Goal: Check status: Check status

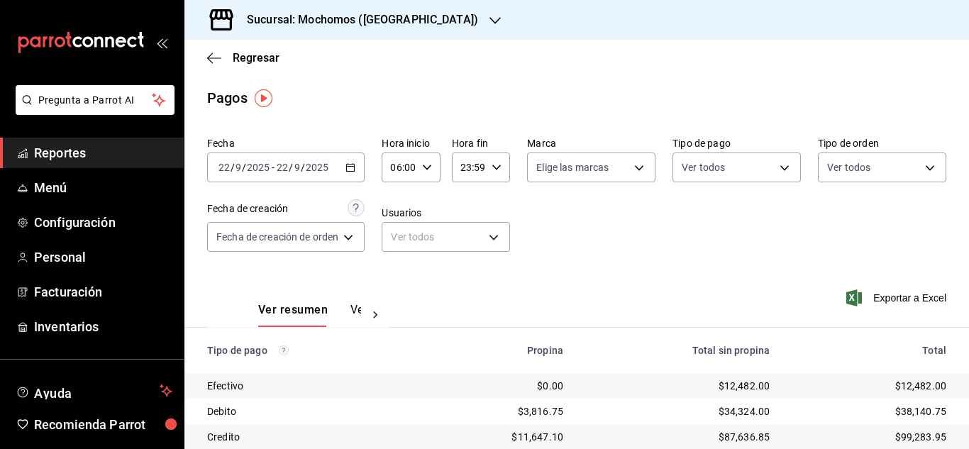
click at [430, 163] on icon "button" at bounding box center [427, 167] width 10 height 10
click at [401, 242] on span "05" at bounding box center [398, 240] width 6 height 11
type input "05:00"
click at [688, 251] on div at bounding box center [484, 224] width 969 height 449
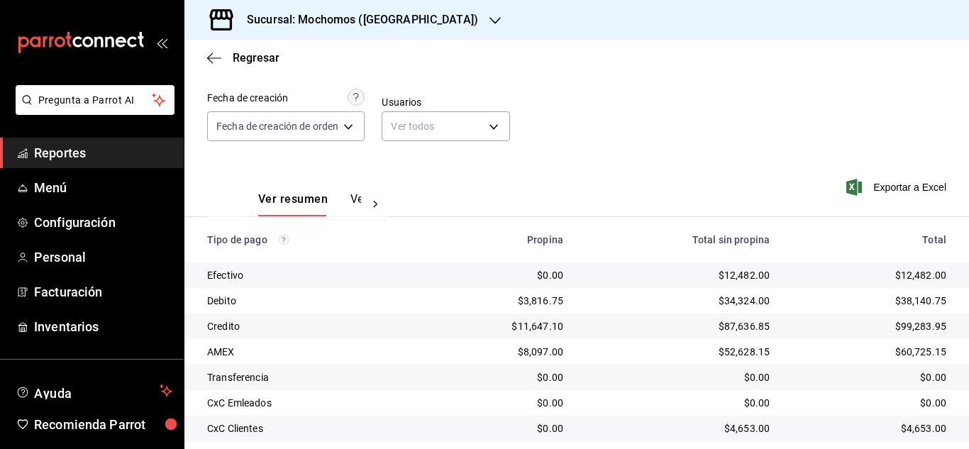
scroll to position [152, 0]
